Goal: Task Accomplishment & Management: Complete application form

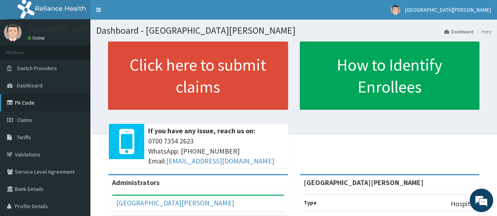
click at [20, 106] on link "PA Code" at bounding box center [45, 102] width 90 height 17
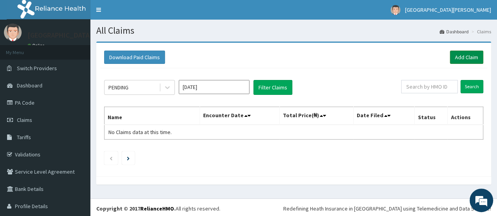
click at [461, 56] on link "Add Claim" at bounding box center [466, 57] width 33 height 13
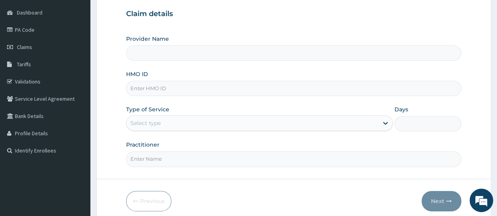
scroll to position [74, 0]
type input "St. Joseph Medical Centre"
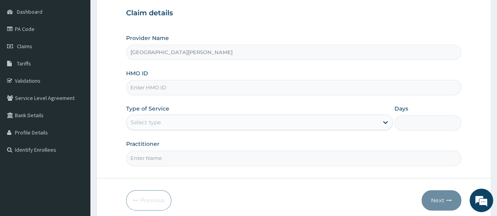
click at [148, 88] on input "HMO ID" at bounding box center [293, 87] width 335 height 15
paste input "SLT/10093/A"
type input "SLT/10093/A"
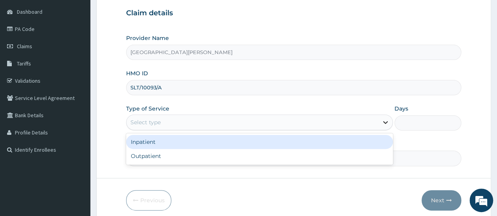
click at [386, 121] on icon at bounding box center [385, 123] width 8 height 8
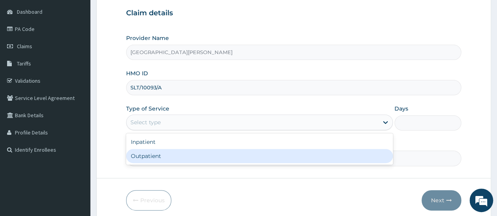
click at [190, 158] on div "Outpatient" at bounding box center [259, 156] width 267 height 14
type input "1"
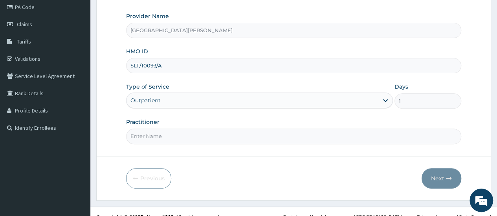
scroll to position [104, 0]
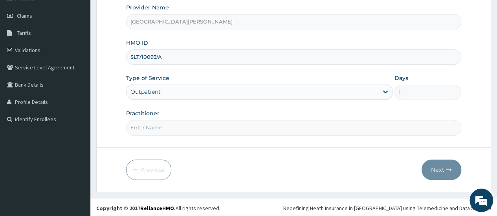
click at [170, 125] on input "Practitioner" at bounding box center [293, 127] width 335 height 15
type input "Dr. Enukwu"
click at [447, 170] on button "Next" at bounding box center [441, 170] width 40 height 20
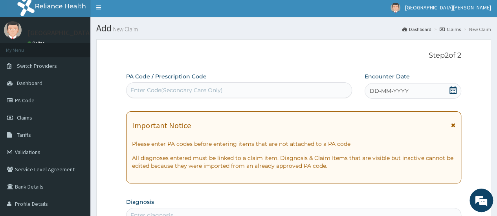
scroll to position [0, 0]
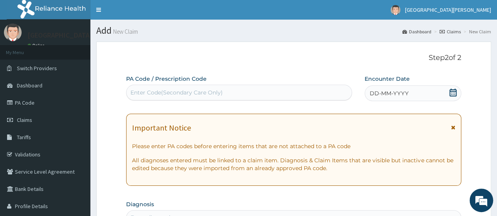
click at [209, 89] on div "Enter Code(Secondary Care Only)" at bounding box center [176, 93] width 92 height 8
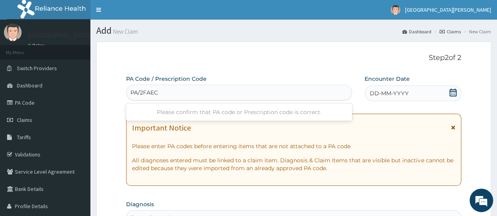
type input "PA/2FAECD"
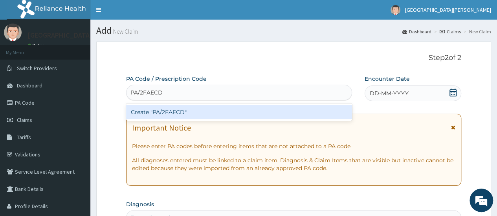
click at [180, 111] on div "Create "PA/2FAECD"" at bounding box center [238, 112] width 225 height 14
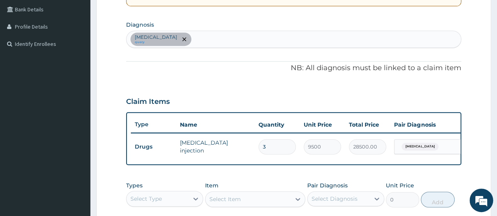
scroll to position [178, 0]
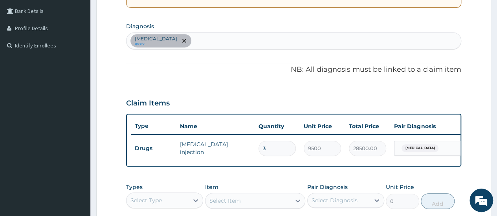
click at [172, 37] on div "Sepsis query" at bounding box center [293, 41] width 334 height 16
type input "MALARI"
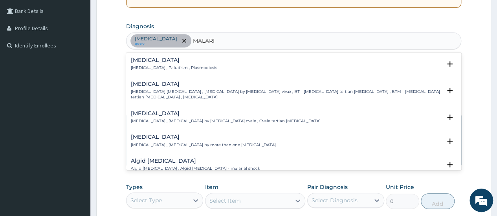
click at [145, 59] on h4 "Malaria" at bounding box center [174, 60] width 86 height 6
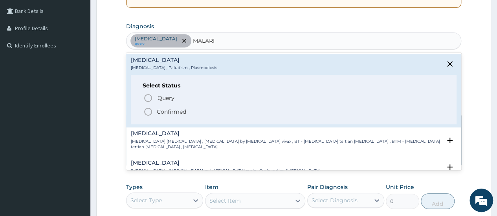
click at [148, 112] on icon "status option filled" at bounding box center [147, 111] width 9 height 9
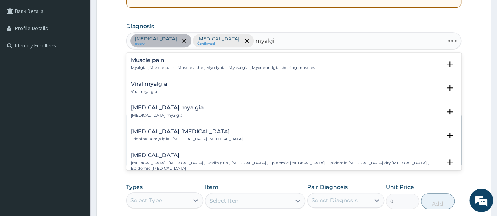
type input "myalgia"
click at [155, 62] on h4 "Muscle pain" at bounding box center [223, 60] width 184 height 6
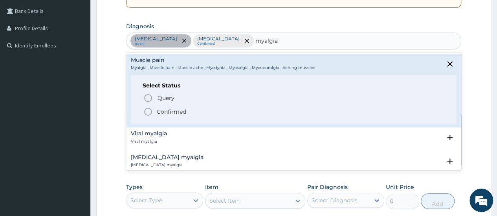
click at [148, 112] on icon "status option filled" at bounding box center [147, 111] width 9 height 9
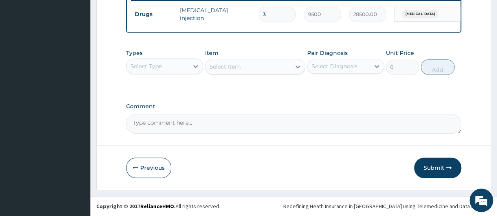
scroll to position [317, 0]
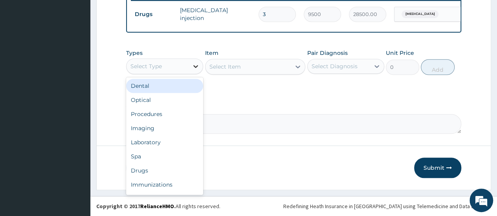
click at [195, 66] on icon at bounding box center [196, 66] width 8 height 8
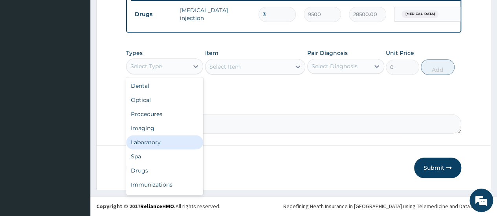
click at [165, 141] on div "Laboratory" at bounding box center [164, 142] width 77 height 14
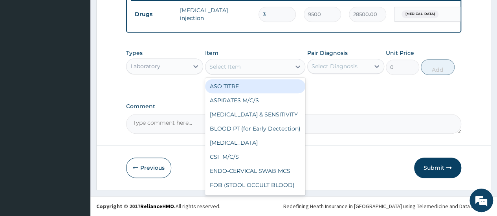
click at [232, 66] on div "Select Item" at bounding box center [224, 67] width 31 height 8
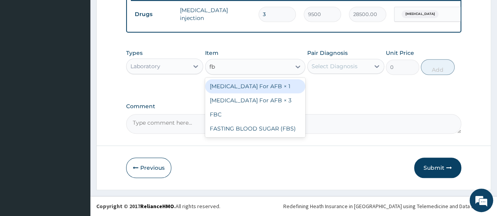
type input "fbc"
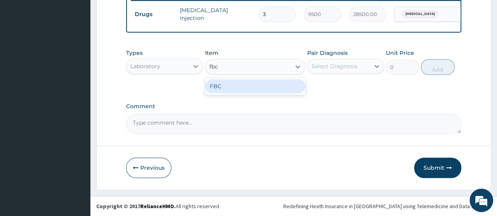
click at [232, 86] on div "FBC" at bounding box center [255, 86] width 101 height 14
type input "1600"
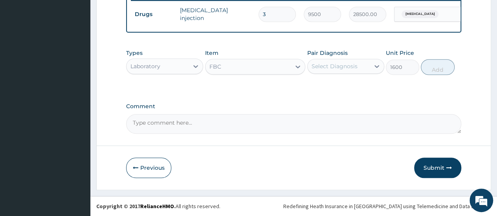
click at [339, 67] on div "Select Diagnosis" at bounding box center [334, 66] width 46 height 8
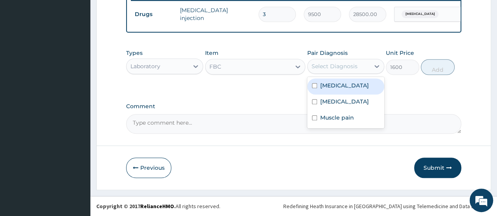
click at [338, 90] on div "Sepsis" at bounding box center [345, 87] width 77 height 16
checkbox input "true"
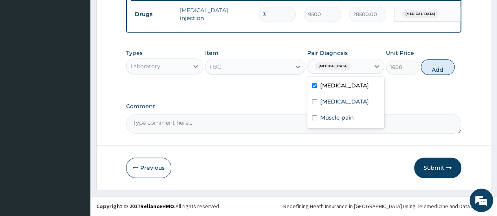
click at [436, 71] on button "Add" at bounding box center [437, 67] width 33 height 16
type input "0"
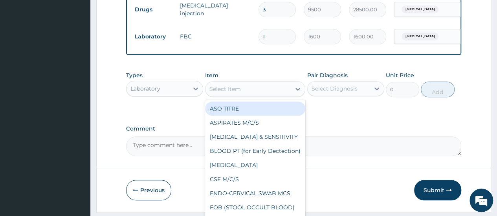
click at [229, 93] on div "Select Item" at bounding box center [224, 89] width 31 height 8
type input "mp"
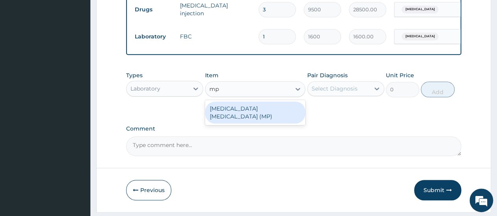
click at [228, 114] on div "MALARIA PARASITE (MP)" at bounding box center [255, 113] width 101 height 22
type input "560"
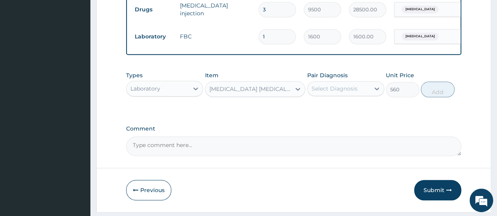
click at [348, 90] on div "Select Diagnosis" at bounding box center [339, 88] width 62 height 13
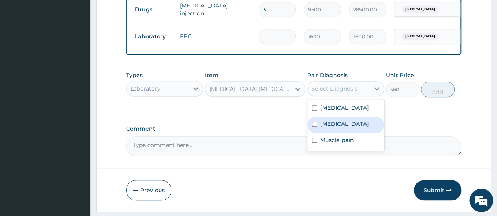
click at [348, 133] on div "Malaria" at bounding box center [345, 125] width 77 height 16
checkbox input "true"
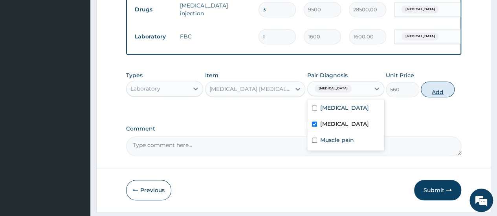
click at [443, 94] on button "Add" at bounding box center [437, 90] width 33 height 16
type input "0"
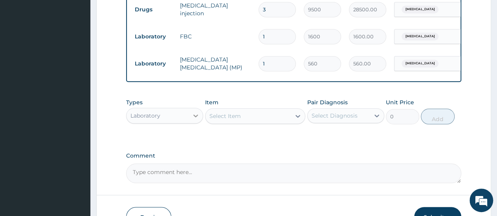
click at [197, 119] on icon at bounding box center [196, 116] width 8 height 8
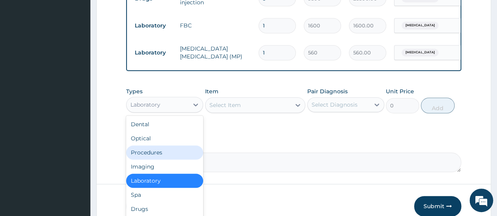
scroll to position [333, 0]
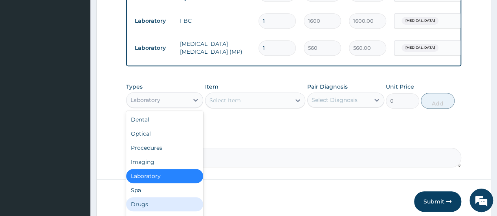
click at [140, 211] on div "Drugs" at bounding box center [164, 205] width 77 height 14
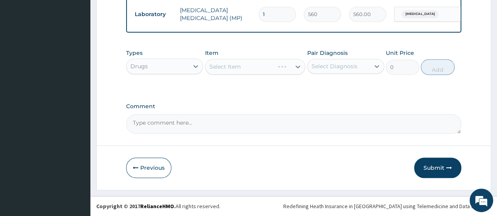
scroll to position [372, 0]
click at [297, 68] on icon at bounding box center [297, 67] width 5 height 3
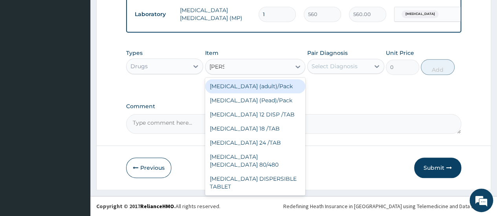
type input "coart"
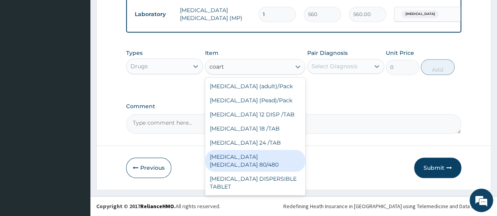
click at [241, 155] on div "COARTEM D TAB 80/480" at bounding box center [255, 161] width 101 height 22
type input "866.25"
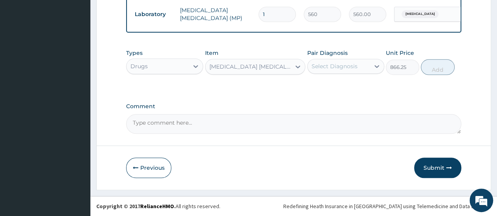
click at [355, 64] on div "Select Diagnosis" at bounding box center [334, 66] width 46 height 8
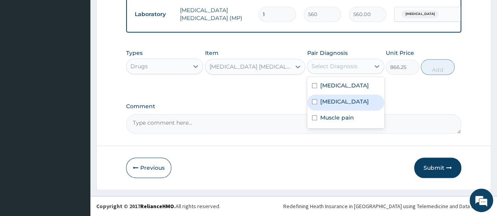
click at [341, 102] on div "Malaria" at bounding box center [345, 103] width 77 height 16
checkbox input "true"
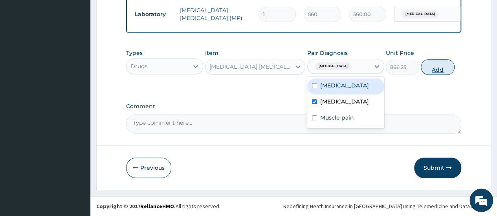
click at [440, 67] on button "Add" at bounding box center [437, 67] width 33 height 16
type input "0"
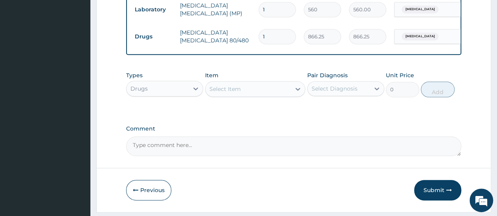
click at [263, 93] on div "Select Item" at bounding box center [248, 89] width 86 height 13
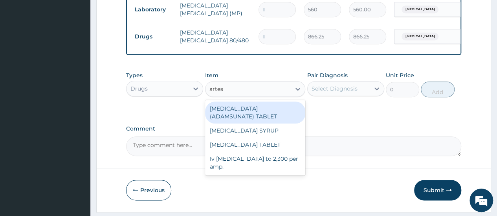
type input "artesu"
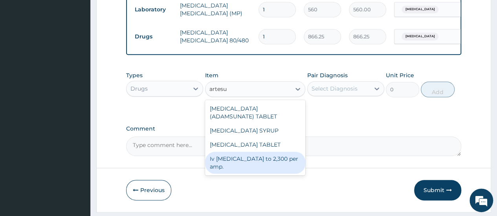
click at [253, 167] on div "Iv artesunate to 2,300 per amp." at bounding box center [255, 163] width 101 height 22
type input "2300"
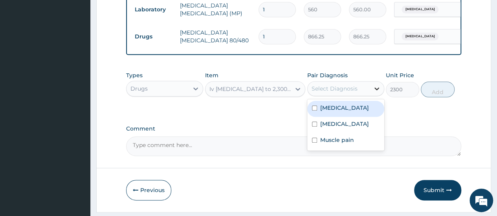
click at [375, 90] on icon at bounding box center [376, 89] width 5 height 3
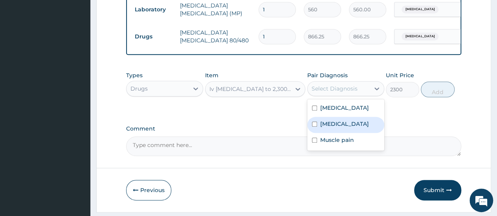
click at [335, 128] on label "Malaria" at bounding box center [344, 124] width 49 height 8
checkbox input "true"
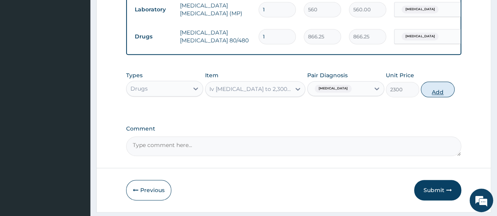
click at [435, 97] on button "Add" at bounding box center [437, 90] width 33 height 16
type input "0"
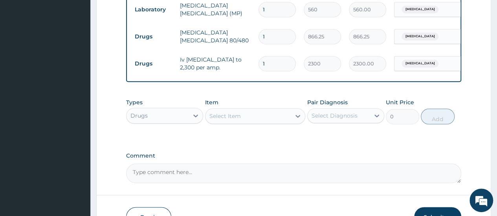
type input "0.00"
type input "3"
type input "6900.00"
type input "3"
click at [230, 120] on div "Select Item" at bounding box center [224, 116] width 31 height 8
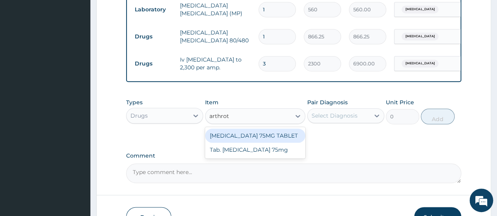
type input "arthrote"
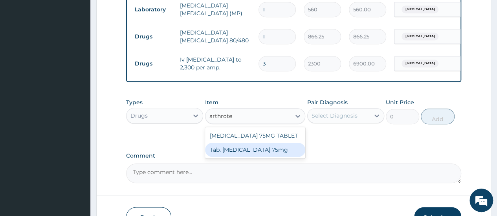
click at [232, 157] on div "Tab. Arthrotec 75mg" at bounding box center [255, 150] width 101 height 14
type input "80"
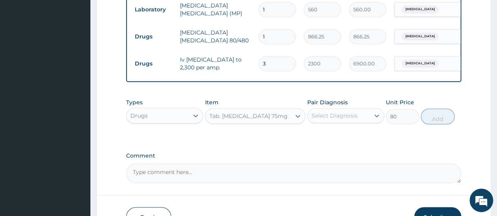
click at [339, 120] on div "Select Diagnosis" at bounding box center [334, 116] width 46 height 8
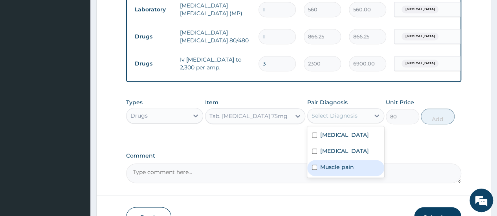
click at [337, 171] on label "Muscle pain" at bounding box center [337, 167] width 34 height 8
checkbox input "true"
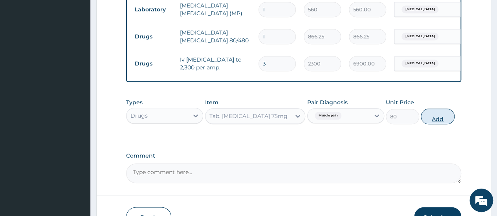
click at [434, 122] on button "Add" at bounding box center [437, 117] width 33 height 16
type input "0"
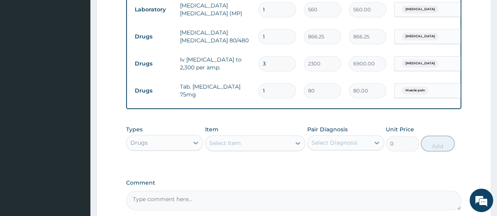
type input "10"
type input "800.00"
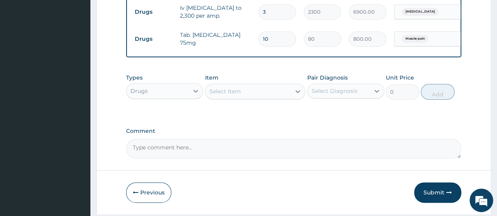
scroll to position [428, 0]
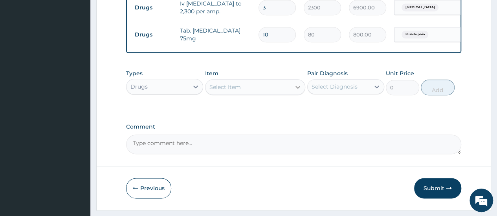
type input "10"
click at [298, 91] on icon at bounding box center [298, 87] width 8 height 8
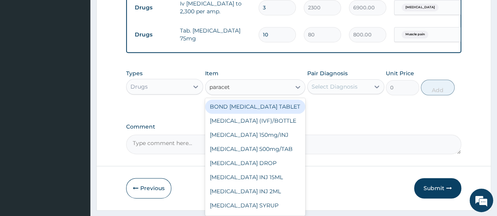
type input "paraceta"
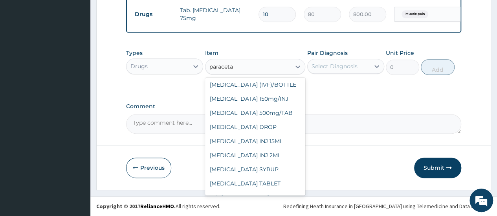
scroll to position [27, 0]
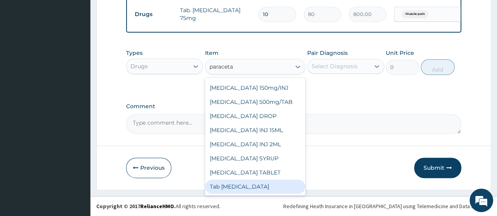
click at [276, 190] on div "Tab Paracetamol" at bounding box center [255, 187] width 101 height 14
type input "12"
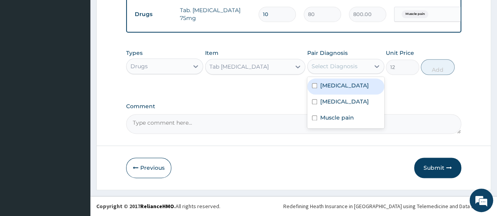
click at [344, 68] on div "Select Diagnosis" at bounding box center [334, 66] width 46 height 8
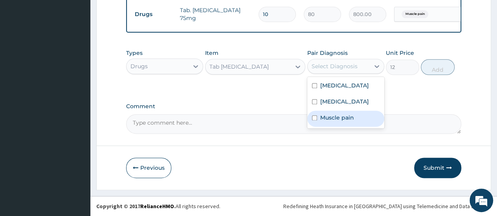
click at [341, 119] on label "Muscle pain" at bounding box center [337, 118] width 34 height 8
checkbox input "true"
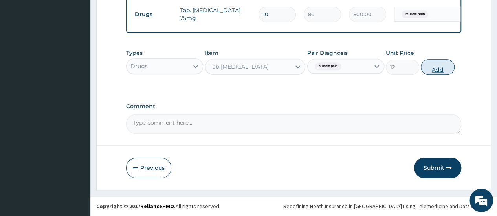
click at [436, 70] on button "Add" at bounding box center [437, 67] width 33 height 16
type input "0"
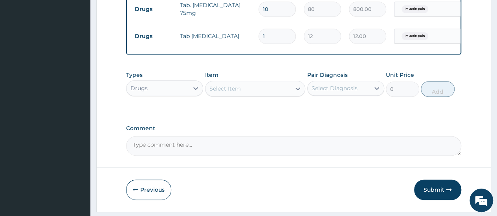
type input "18"
type input "216.00"
type input "18"
click at [236, 93] on div "Select Item" at bounding box center [224, 89] width 31 height 8
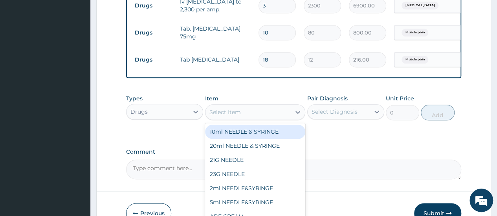
scroll to position [432, 0]
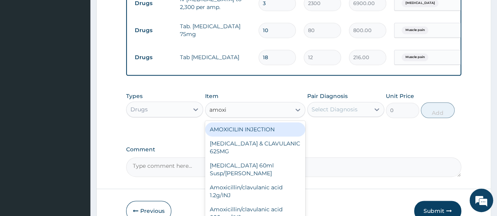
type input "amoxic"
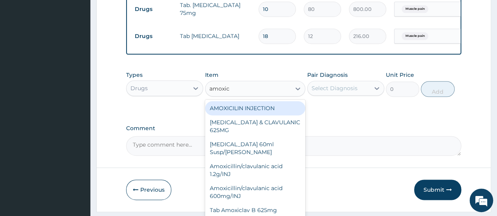
scroll to position [481, 0]
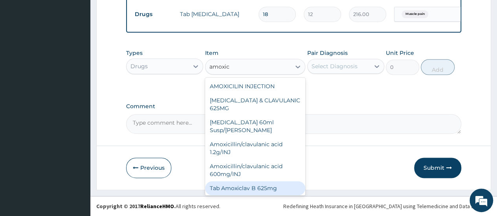
click at [233, 182] on div "Tab Amoxiclav B 625mg" at bounding box center [255, 188] width 101 height 14
type input "300"
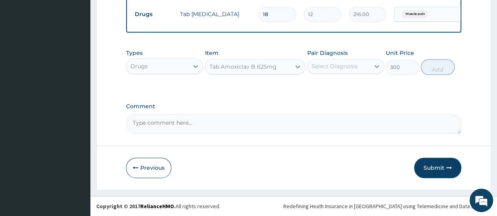
click at [335, 66] on div "Select Diagnosis" at bounding box center [334, 66] width 46 height 8
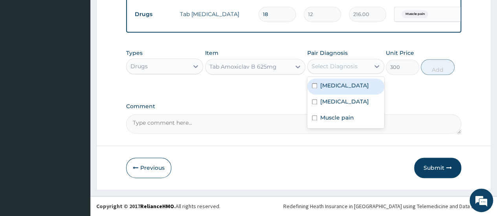
click at [333, 89] on label "Sepsis" at bounding box center [344, 86] width 49 height 8
checkbox input "true"
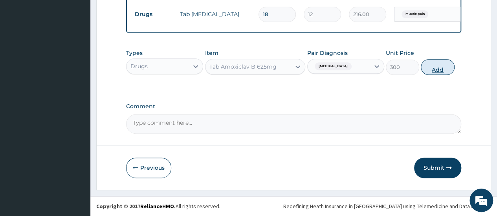
click at [434, 70] on button "Add" at bounding box center [437, 67] width 33 height 16
type input "0"
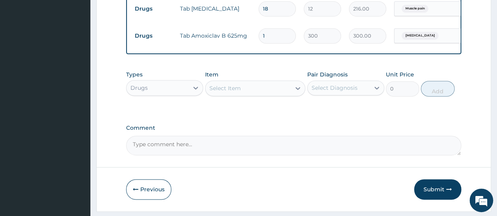
type input "14"
type input "4200.00"
type input "14"
click at [442, 199] on button "Submit" at bounding box center [437, 189] width 47 height 20
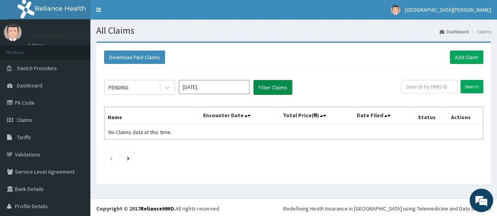
click at [278, 84] on button "Filter Claims" at bounding box center [272, 87] width 39 height 15
click at [269, 88] on button "Filter Claims" at bounding box center [272, 87] width 39 height 15
paste input "SLT/10093/A"
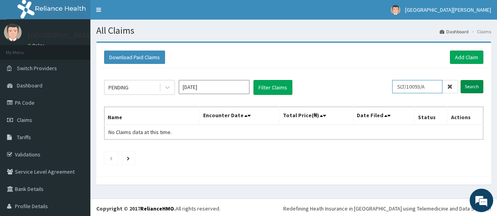
type input "SLT/10093/A"
click at [465, 85] on input "Search" at bounding box center [471, 86] width 23 height 13
